Goal: Information Seeking & Learning: Find specific fact

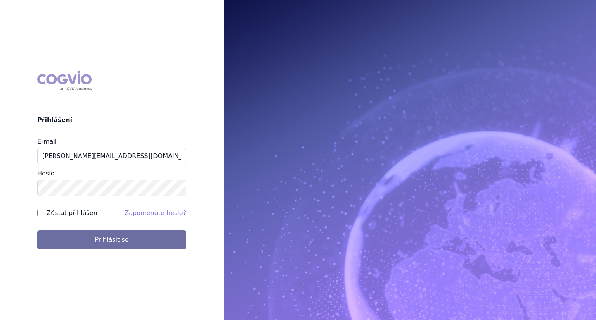
click at [37, 230] on button "Přihlásit se" at bounding box center [111, 239] width 149 height 19
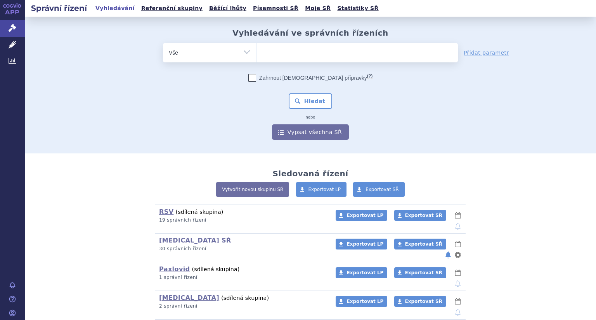
click at [276, 53] on ul at bounding box center [356, 51] width 201 height 16
click at [256, 53] on select at bounding box center [256, 52] width 0 height 19
paste input "SUKLS373256/2025"
type input "SUKLS373256/2025"
select select "SUKLS373256/2025"
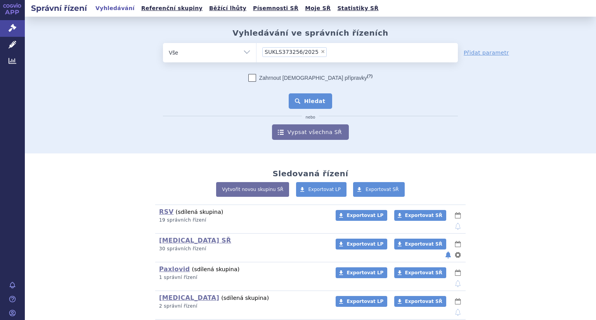
click at [310, 107] on button "Hledat" at bounding box center [311, 101] width 44 height 16
